Goal: Task Accomplishment & Management: Manage account settings

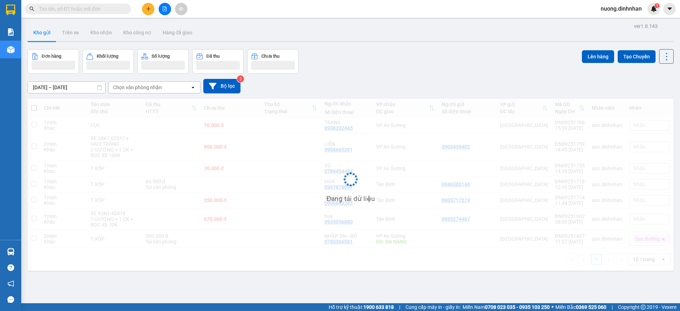
click at [51, 7] on input "text" at bounding box center [81, 9] width 84 height 8
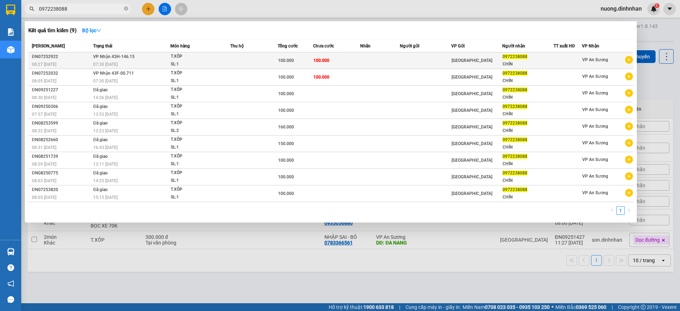
type input "0972238088"
click at [246, 66] on td at bounding box center [253, 60] width 47 height 17
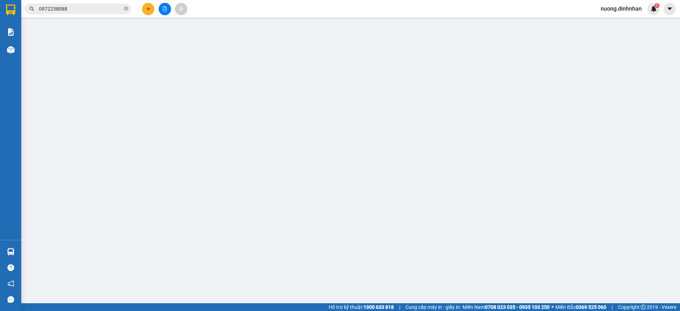
type input "0972238088"
type input "CHÍN"
type input "100.000"
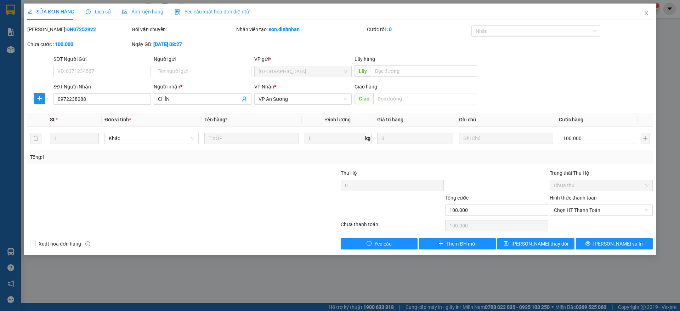
click at [110, 5] on div "SỬA ĐƠN HÀNG Lịch sử Ảnh kiện hàng Yêu cầu xuất hóa đơn điện tử" at bounding box center [138, 12] width 222 height 16
click at [108, 11] on span "Lịch sử" at bounding box center [98, 12] width 25 height 6
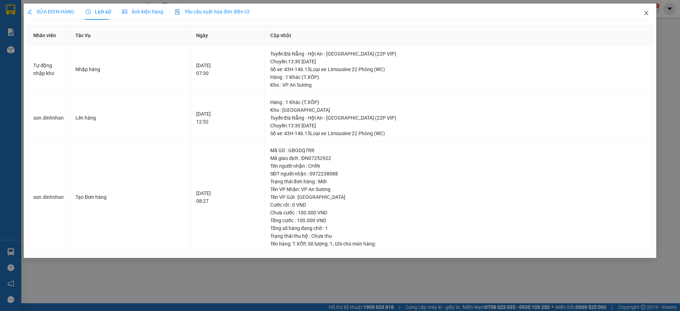
click at [645, 13] on icon "close" at bounding box center [647, 13] width 6 height 6
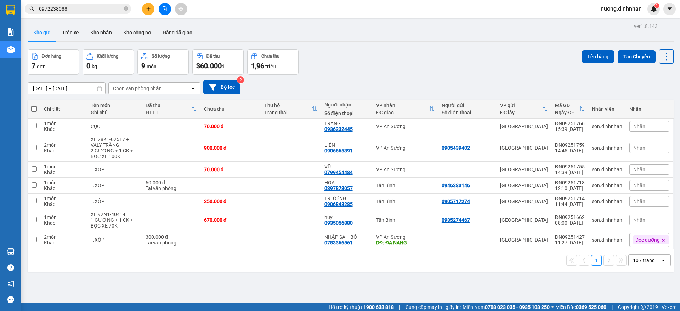
click at [97, 4] on span "0972238088" at bounding box center [78, 9] width 106 height 11
